Goal: Information Seeking & Learning: Learn about a topic

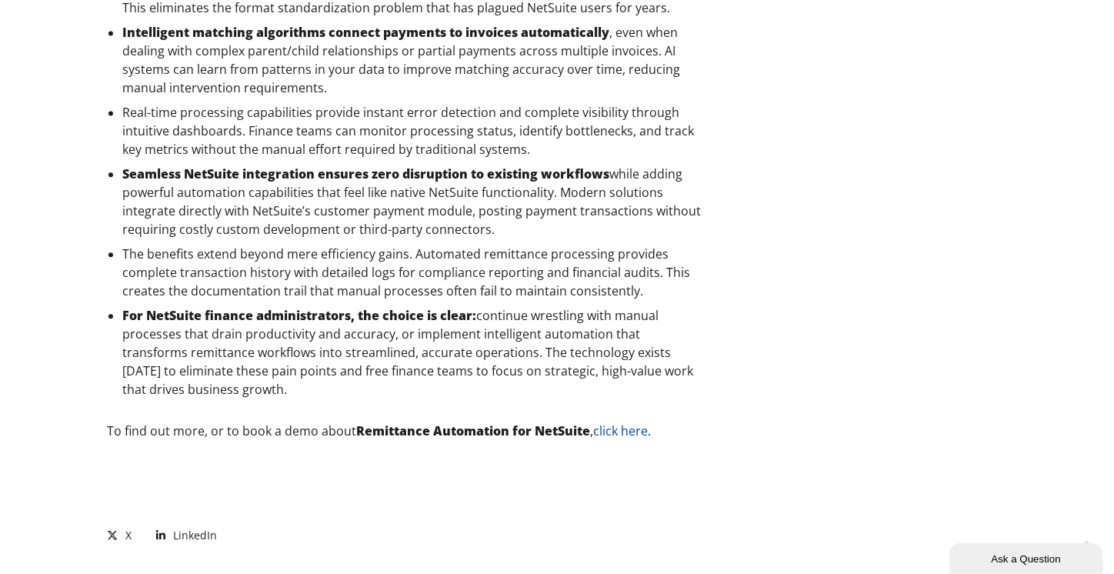
scroll to position [3000, 0]
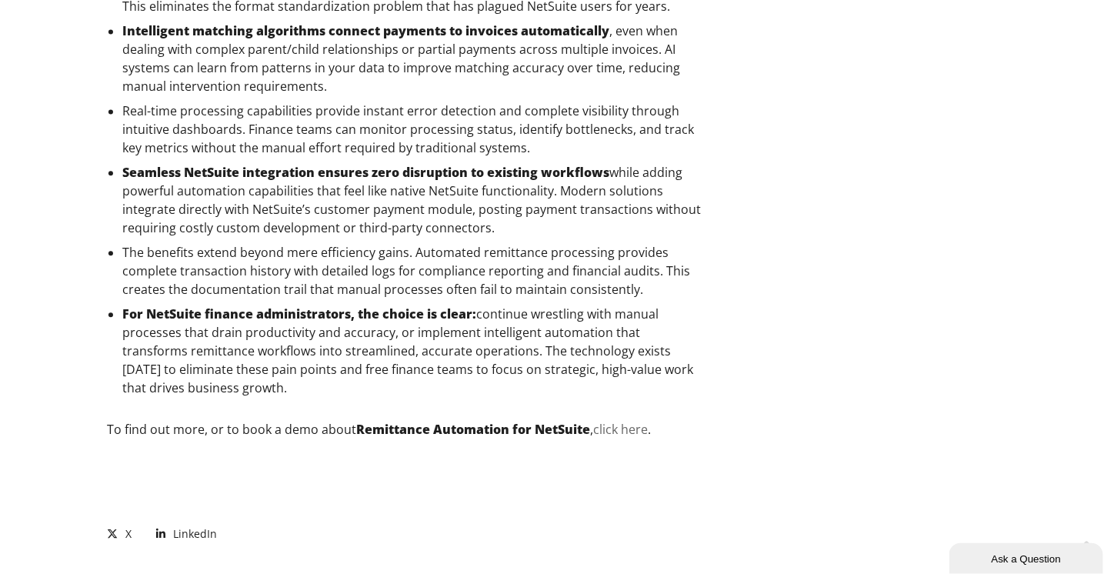
click at [622, 429] on link "click here" at bounding box center [620, 429] width 55 height 17
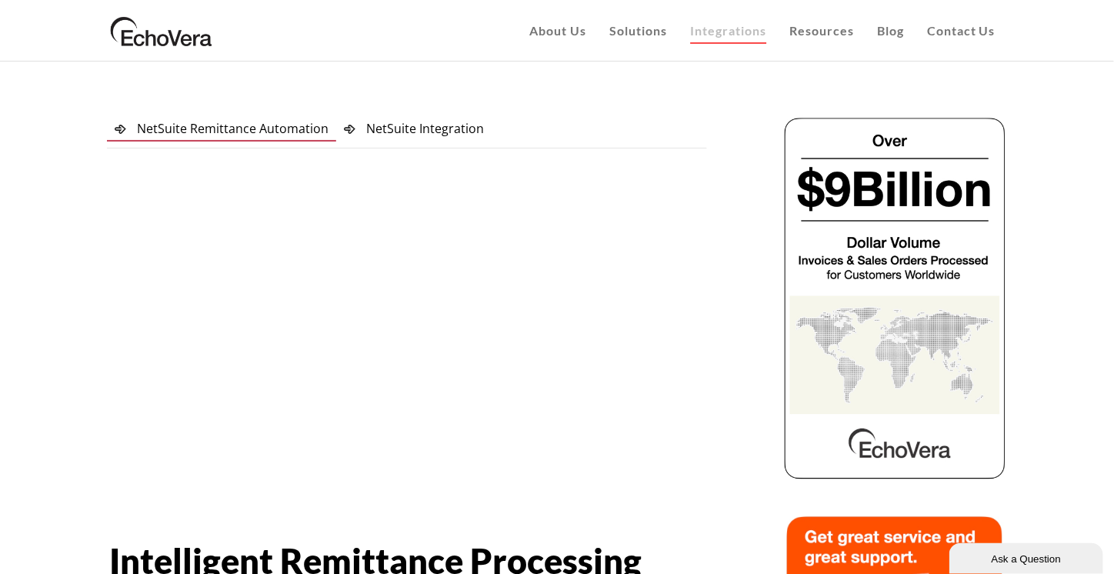
scroll to position [77, 0]
